Goal: Find specific page/section: Find specific page/section

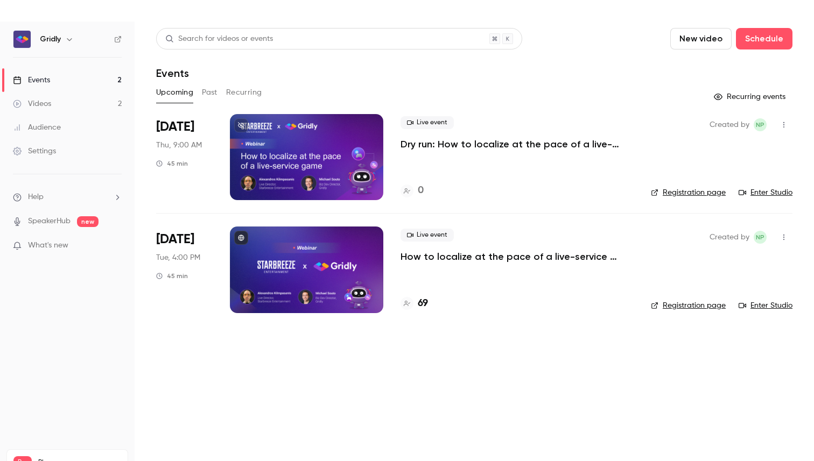
click at [348, 258] on div at bounding box center [306, 270] width 153 height 86
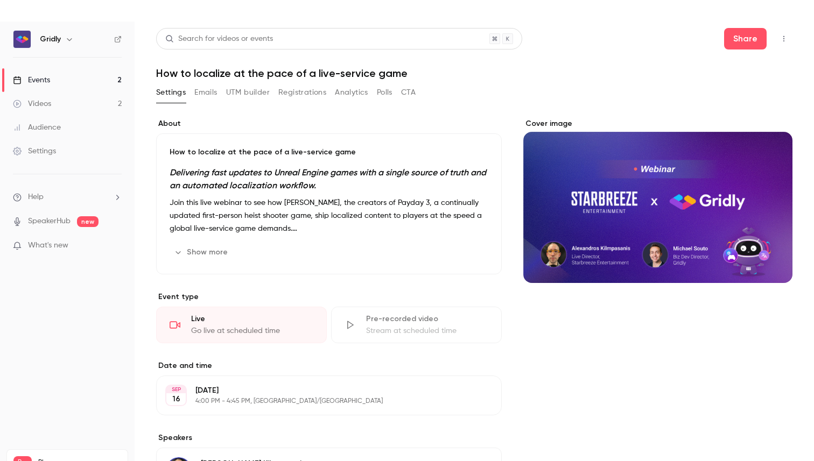
click at [305, 92] on button "Registrations" at bounding box center [302, 92] width 48 height 17
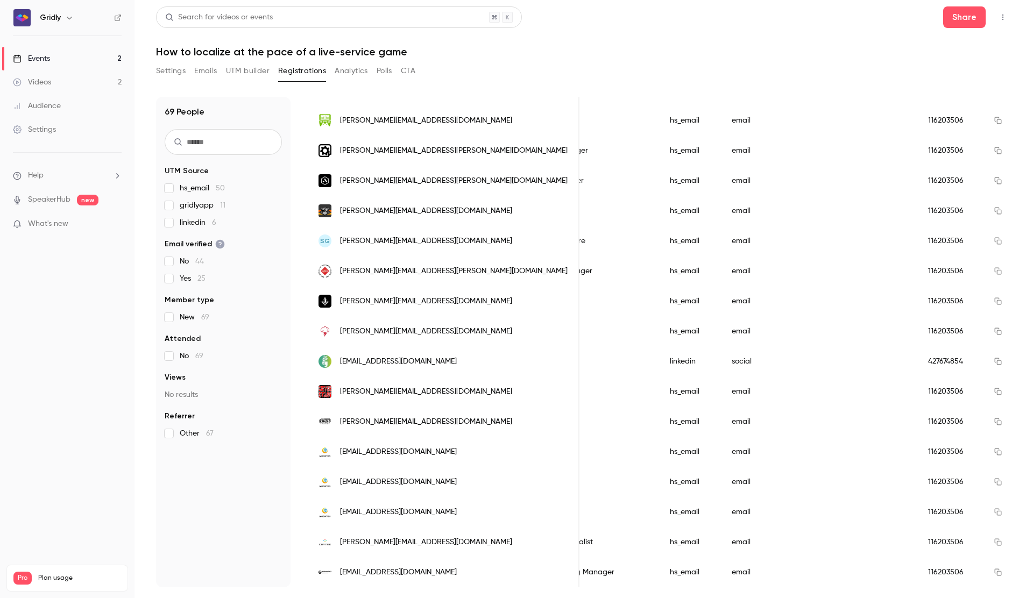
scroll to position [0, 513]
